Goal: Information Seeking & Learning: Learn about a topic

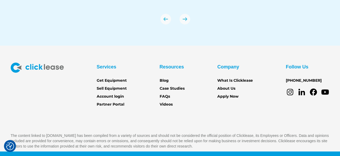
scroll to position [1901, 0]
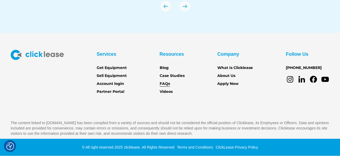
click at [166, 82] on link "FAQs" at bounding box center [165, 84] width 10 height 6
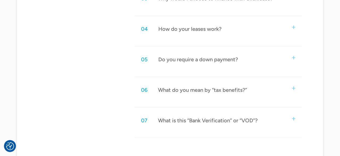
scroll to position [366, 0]
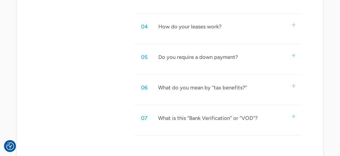
click at [204, 117] on div "What is this “Bank Verification” or “VOD”?" at bounding box center [208, 118] width 100 height 7
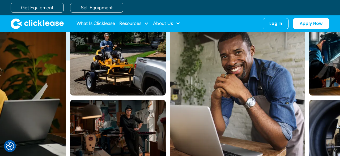
scroll to position [0, 0]
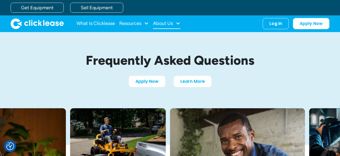
click at [163, 23] on div "About Us" at bounding box center [163, 23] width 20 height 0
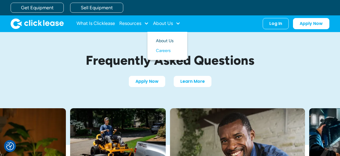
click at [167, 40] on link "About Us" at bounding box center [167, 41] width 23 height 10
